Goal: Task Accomplishment & Management: Use online tool/utility

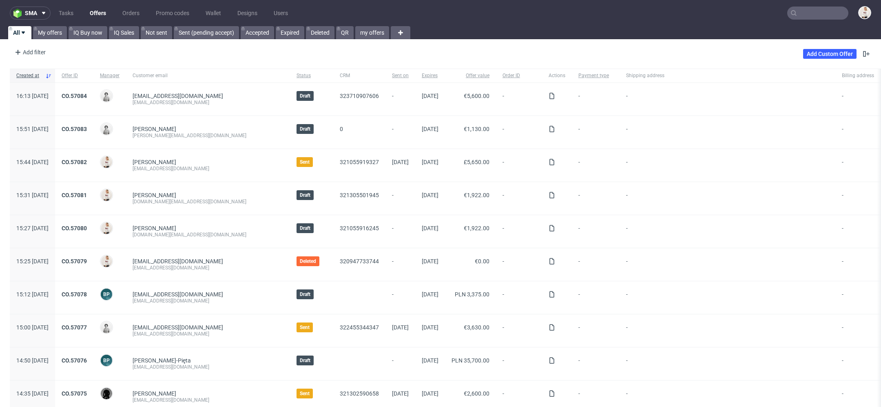
click at [808, 9] on input "text" at bounding box center [817, 13] width 61 height 13
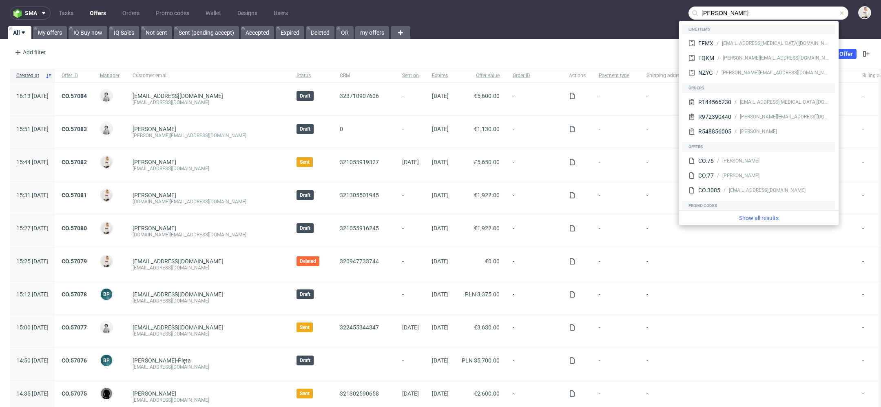
type input "clemens"
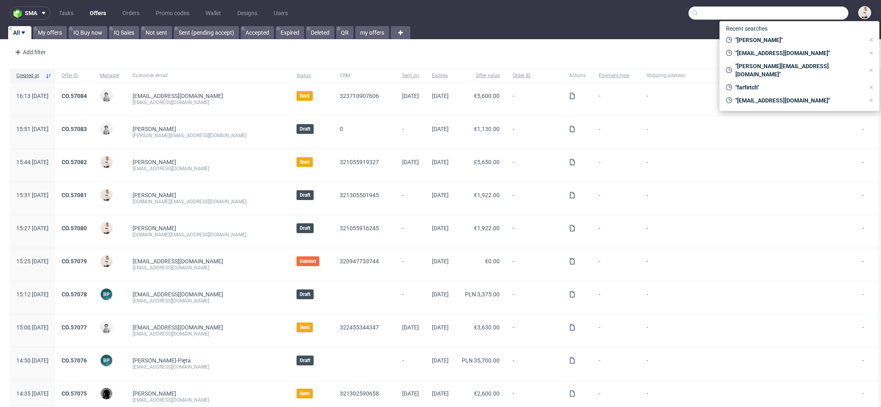
click at [806, 12] on input "text" at bounding box center [769, 13] width 160 height 13
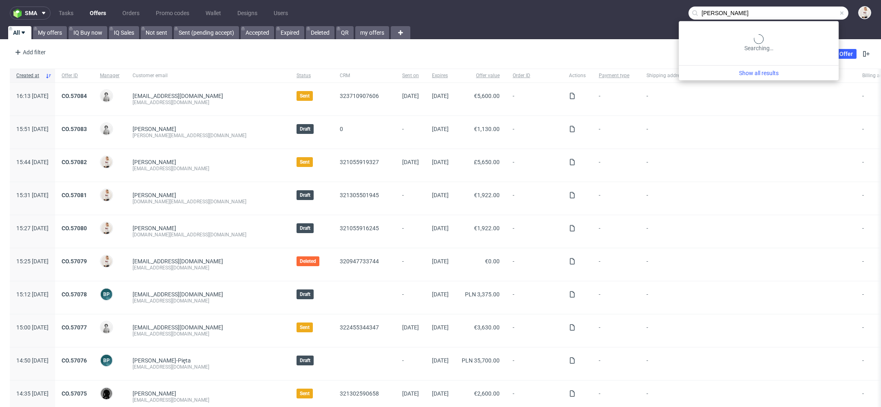
type input "[PERSON_NAME]"
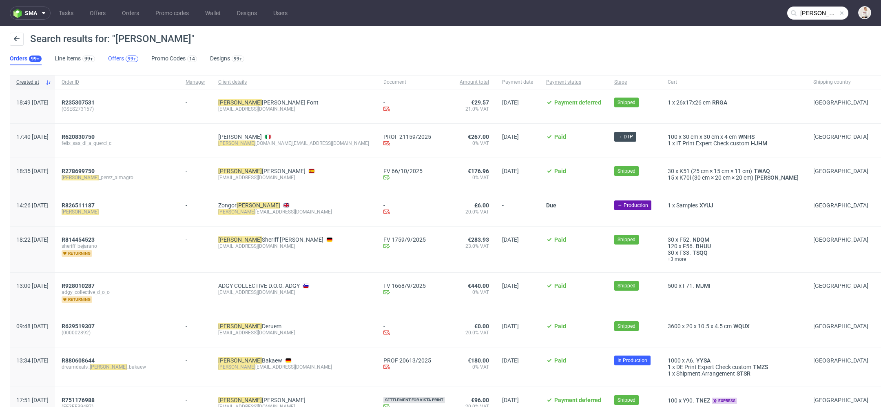
click at [128, 58] on div "99+" at bounding box center [132, 59] width 9 height 6
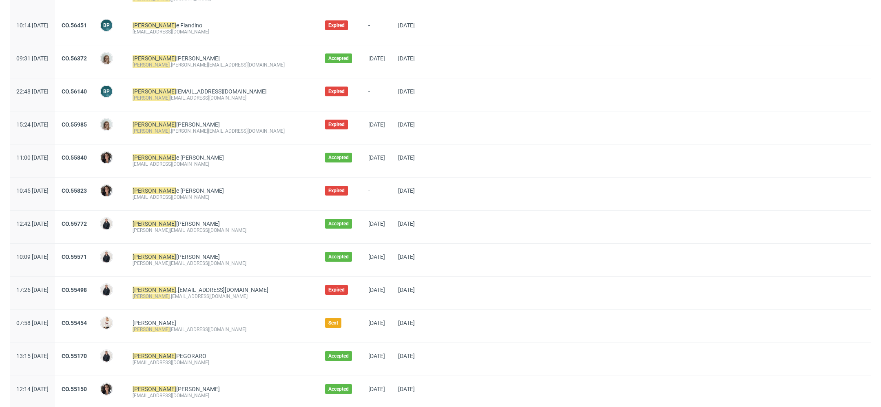
scroll to position [144, 0]
click at [87, 322] on link "CO.55454" at bounding box center [74, 322] width 25 height 7
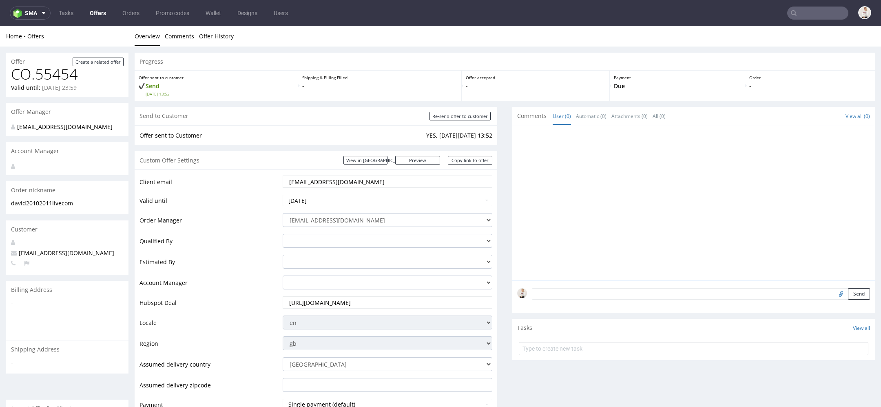
click at [490, 133] on div "Offer sent to Customer YES, [DATE][DATE] 13:52" at bounding box center [316, 135] width 363 height 20
click at [471, 113] on input "Re-send offer to customer" at bounding box center [460, 116] width 61 height 9
type input "In progress..."
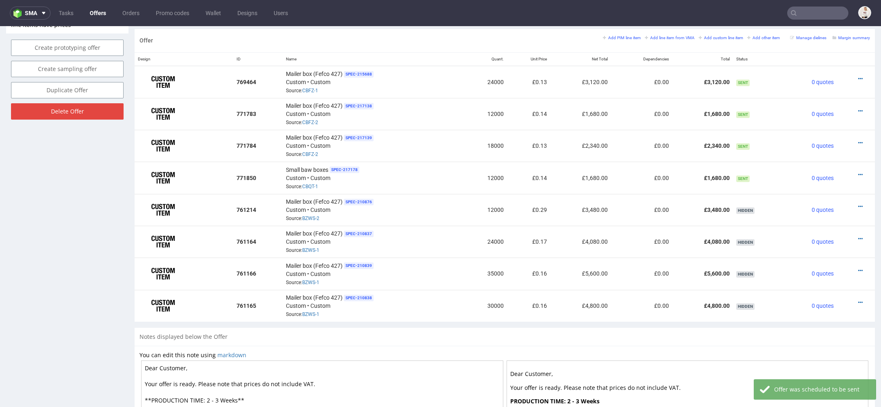
scroll to position [483, 0]
